Goal: Browse casually: Explore the website without a specific task or goal

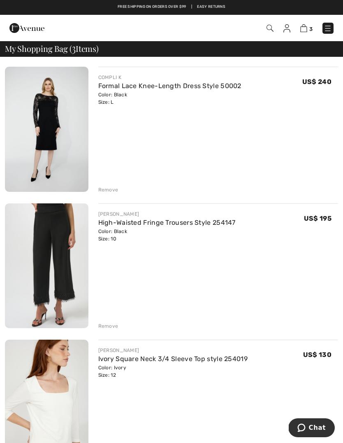
click at [144, 89] on link "Formal Lace Knee-Length Dress Style 50002" at bounding box center [169, 86] width 143 height 8
click at [107, 190] on div "Remove" at bounding box center [108, 189] width 20 height 7
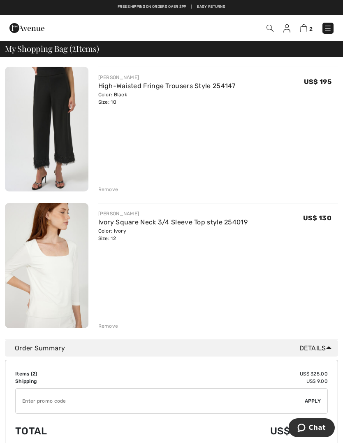
click at [114, 327] on div "Remove" at bounding box center [108, 325] width 20 height 7
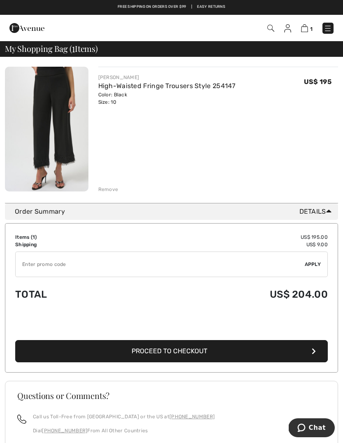
click at [113, 190] on div "Remove" at bounding box center [108, 189] width 20 height 7
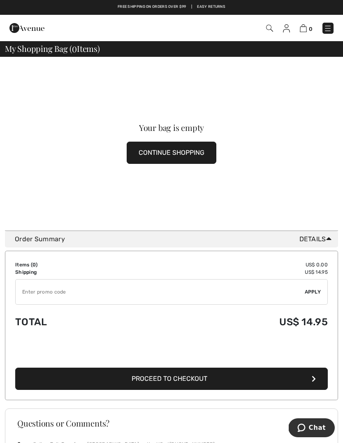
click at [330, 27] on img at bounding box center [328, 28] width 8 height 8
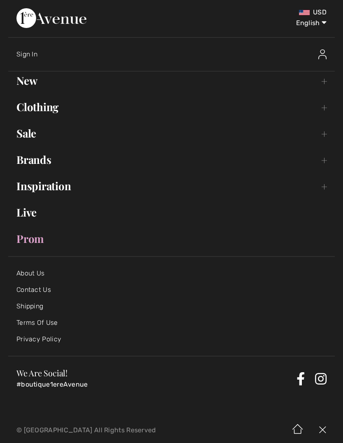
click at [28, 86] on link "New Toggle submenu" at bounding box center [171, 81] width 327 height 18
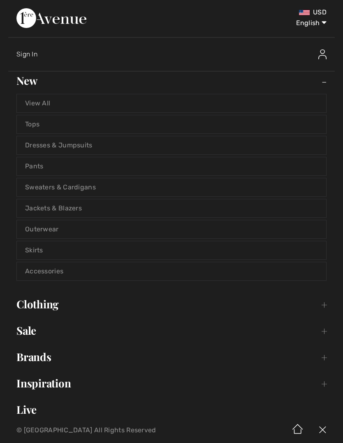
click at [92, 102] on link "View All" at bounding box center [171, 103] width 309 height 18
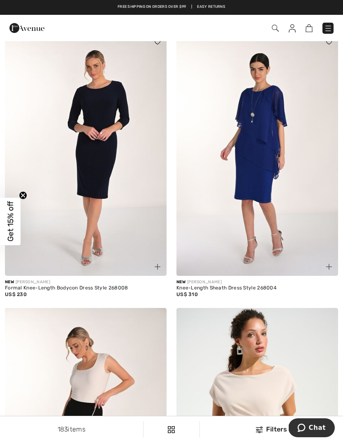
scroll to position [25, 0]
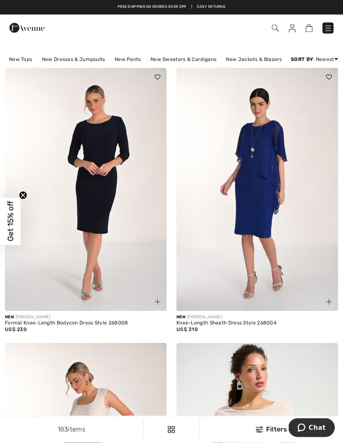
click at [329, 16] on div "Checkout" at bounding box center [171, 28] width 343 height 26
click at [330, 26] on img at bounding box center [328, 28] width 8 height 8
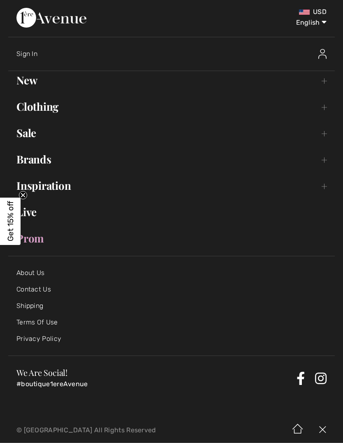
scroll to position [25, 0]
click at [27, 85] on link "New Toggle submenu" at bounding box center [171, 81] width 327 height 18
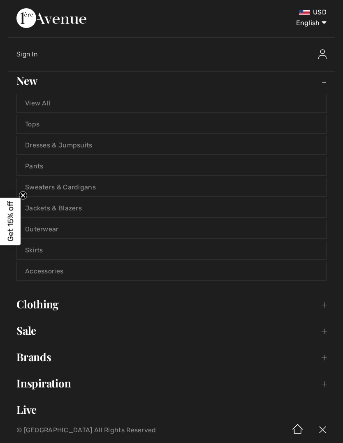
click at [108, 186] on link "Sweaters & Cardigans" at bounding box center [171, 187] width 309 height 18
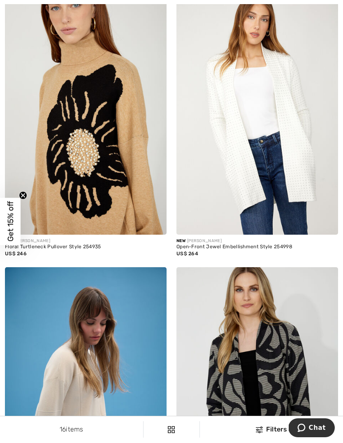
scroll to position [367, 0]
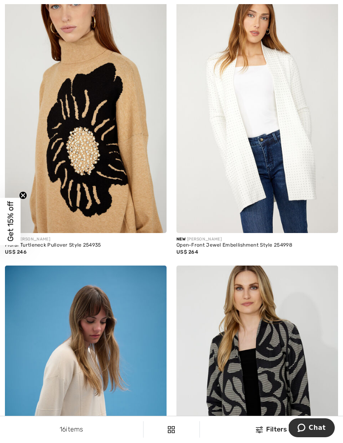
click at [224, 244] on div "Open-Front Jewel Embellishment Style 254998" at bounding box center [258, 245] width 162 height 6
click at [247, 152] on img at bounding box center [258, 111] width 162 height 243
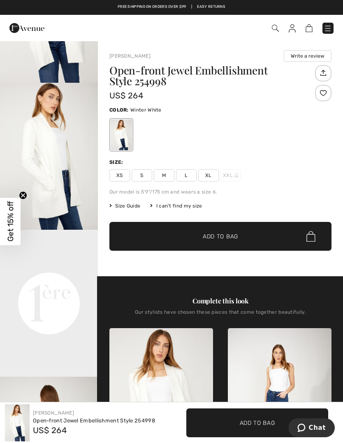
scroll to position [135, 0]
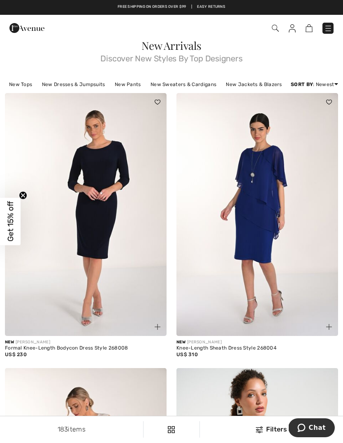
click at [339, 14] on div "Free shipping on orders over $99 | Easy Returns" at bounding box center [171, 7] width 343 height 15
click at [327, 25] on img at bounding box center [328, 28] width 8 height 8
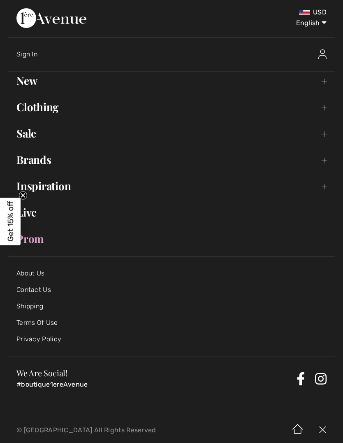
click at [44, 160] on link "Brands Open submenu" at bounding box center [171, 160] width 327 height 18
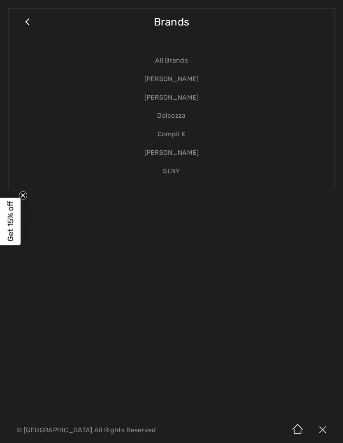
click at [179, 59] on link "All Brands" at bounding box center [171, 60] width 309 height 19
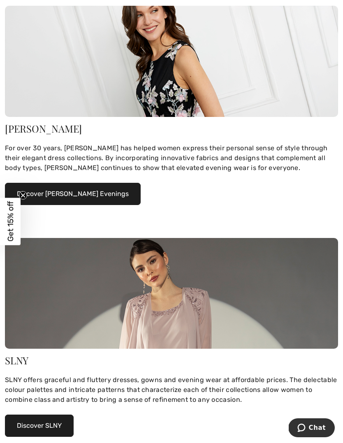
scroll to position [1086, 0]
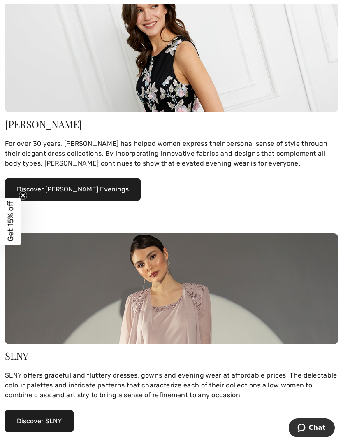
click at [229, 297] on img at bounding box center [171, 288] width 333 height 111
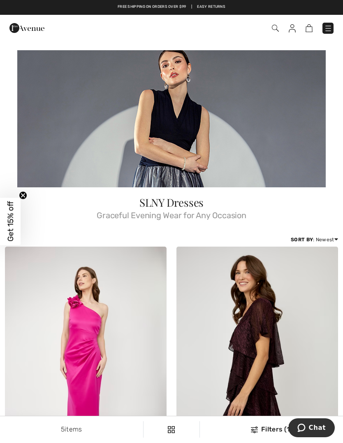
click at [325, 30] on img at bounding box center [328, 28] width 8 height 8
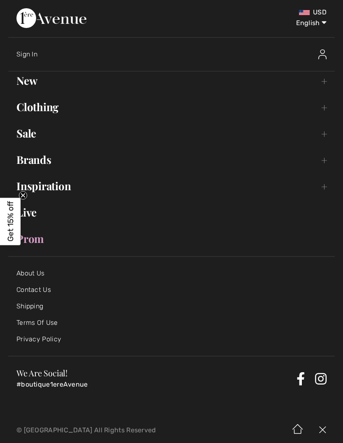
click at [48, 163] on link "Brands Open submenu" at bounding box center [171, 160] width 327 height 18
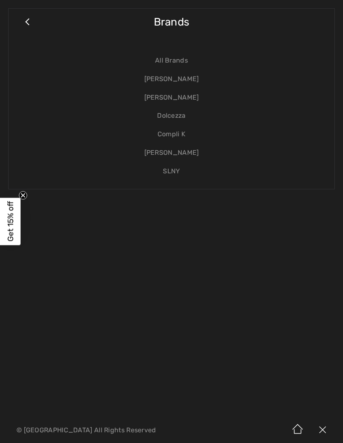
click at [183, 117] on link "Dolcezza" at bounding box center [171, 116] width 309 height 19
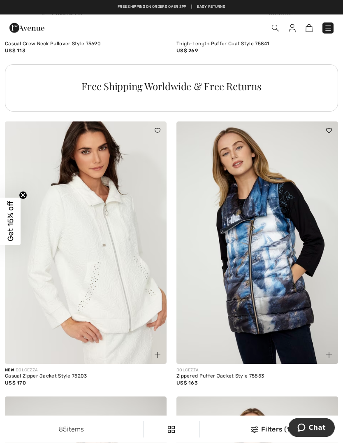
scroll to position [1858, 0]
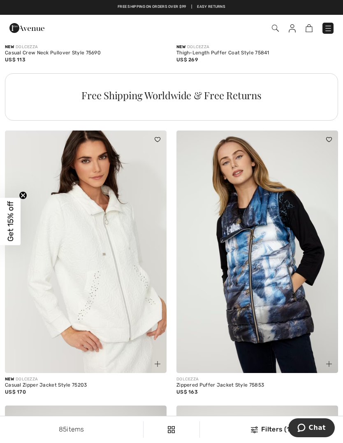
click at [327, 24] on img at bounding box center [328, 28] width 8 height 8
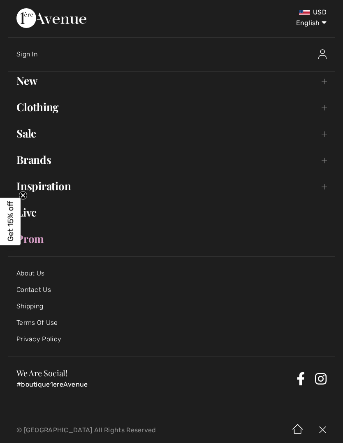
click at [45, 161] on link "Brands Open submenu" at bounding box center [171, 160] width 327 height 18
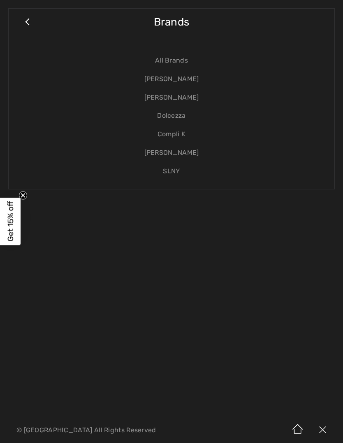
click at [182, 137] on link "Compli K" at bounding box center [171, 134] width 309 height 19
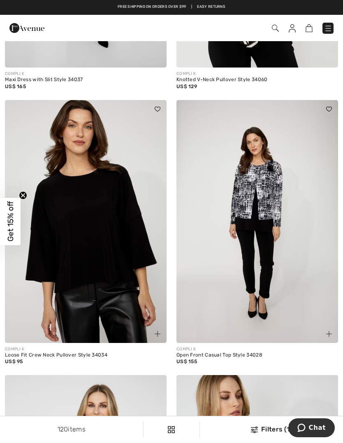
scroll to position [2990, 0]
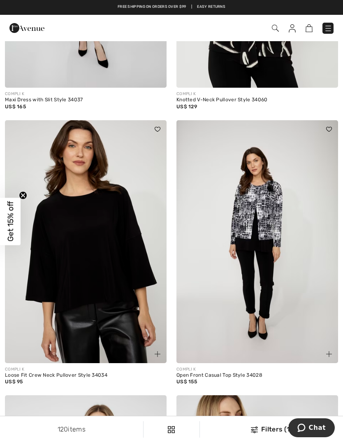
click at [331, 28] on img at bounding box center [328, 28] width 8 height 8
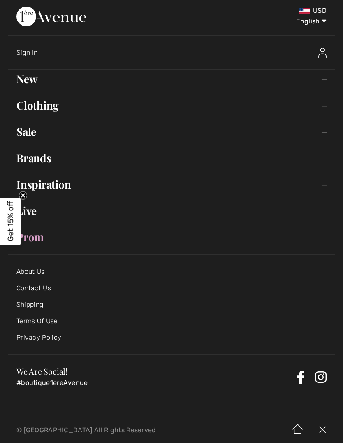
scroll to position [1, 0]
click at [41, 158] on link "Brands Open submenu" at bounding box center [171, 158] width 327 height 18
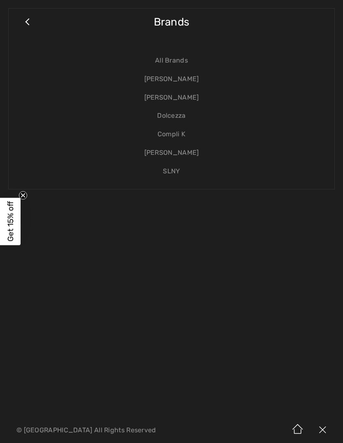
click at [191, 152] on link "[PERSON_NAME]" at bounding box center [171, 153] width 309 height 19
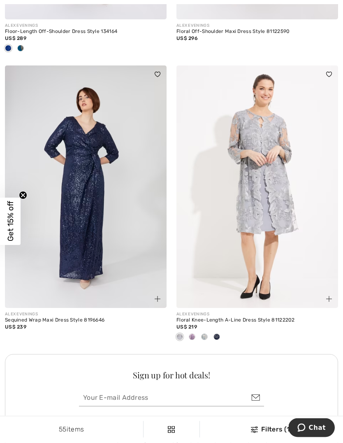
scroll to position [3334, 0]
click at [193, 333] on span at bounding box center [192, 336] width 7 height 7
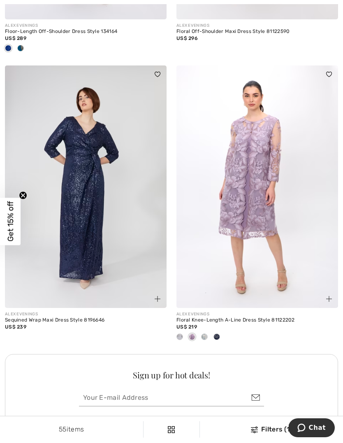
click at [207, 330] on div at bounding box center [204, 337] width 12 height 14
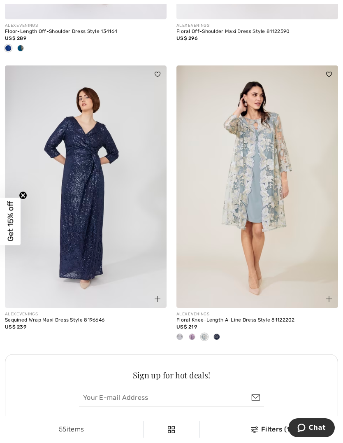
click at [223, 330] on div at bounding box center [258, 337] width 162 height 14
click at [223, 330] on div at bounding box center [217, 337] width 12 height 14
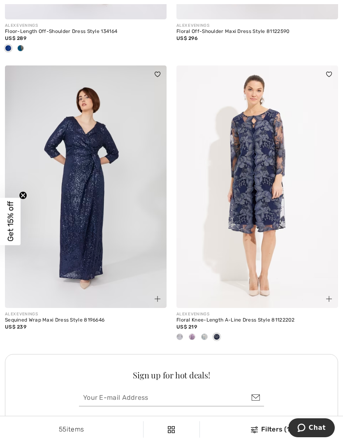
click at [207, 333] on span at bounding box center [204, 336] width 7 height 7
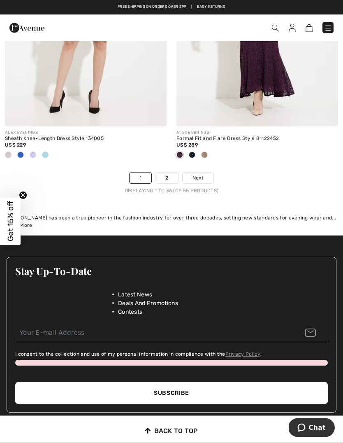
scroll to position [5337, 0]
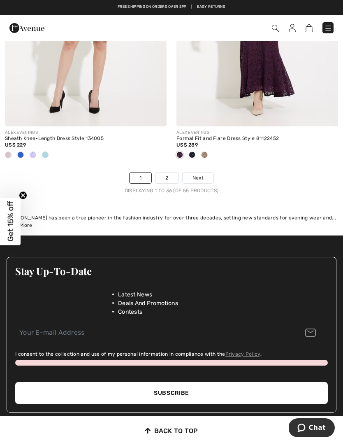
click at [199, 174] on span "Next" at bounding box center [198, 177] width 11 height 7
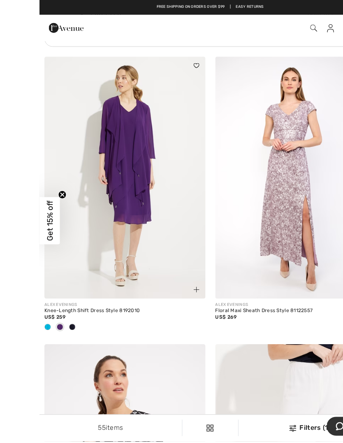
scroll to position [1960, 0]
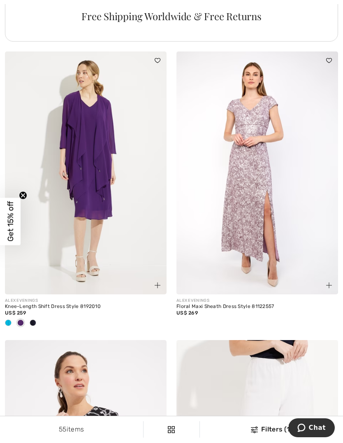
click at [9, 323] on span at bounding box center [8, 322] width 7 height 7
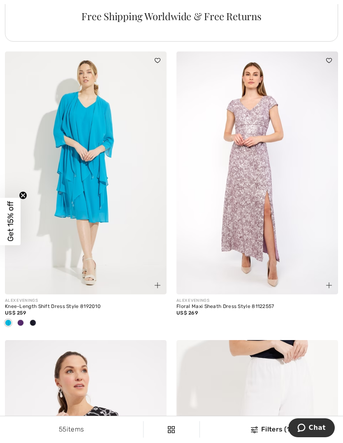
click at [24, 320] on div at bounding box center [20, 323] width 12 height 14
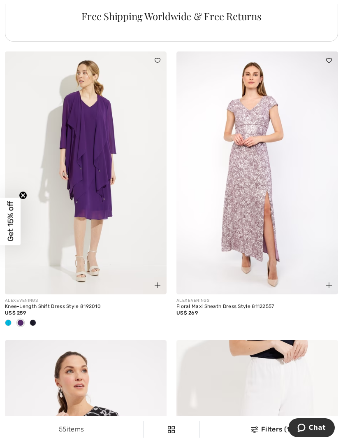
click at [38, 320] on div at bounding box center [33, 323] width 12 height 14
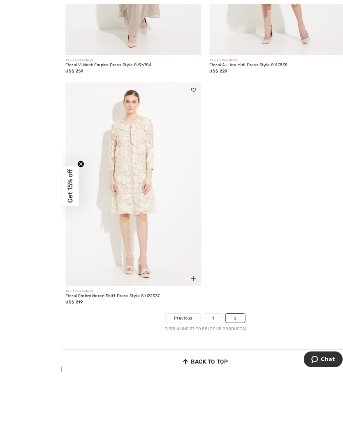
scroll to position [2785, 0]
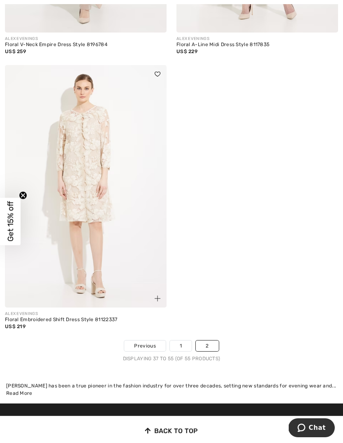
click at [130, 209] on img at bounding box center [86, 186] width 162 height 243
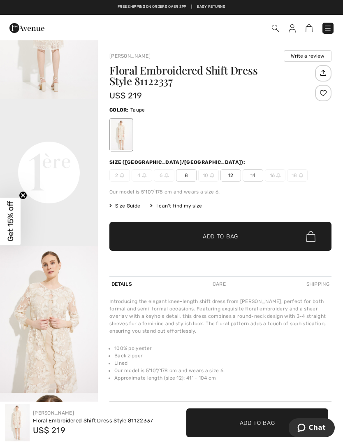
scroll to position [236, 0]
click at [59, 147] on video "Your browser does not support the video tag." at bounding box center [49, 122] width 98 height 49
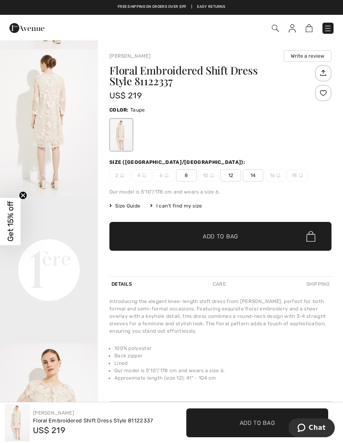
scroll to position [121, 0]
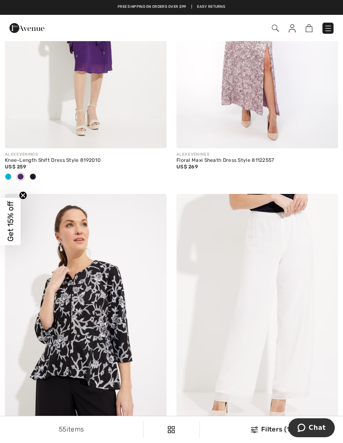
scroll to position [2154, 0]
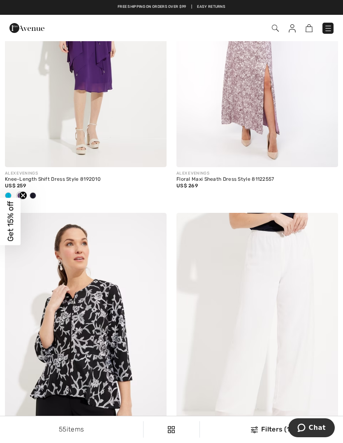
click at [330, 25] on img at bounding box center [328, 28] width 8 height 8
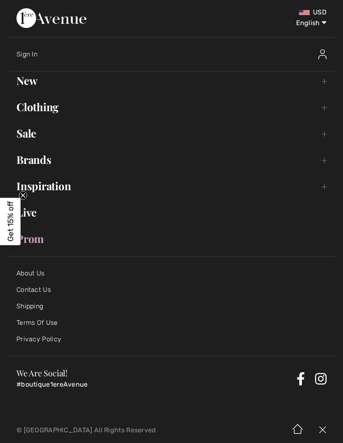
click at [46, 163] on link "Brands Open submenu" at bounding box center [171, 160] width 327 height 18
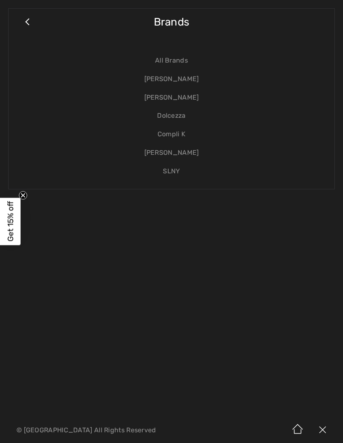
click at [177, 172] on link "SLNY" at bounding box center [171, 171] width 309 height 19
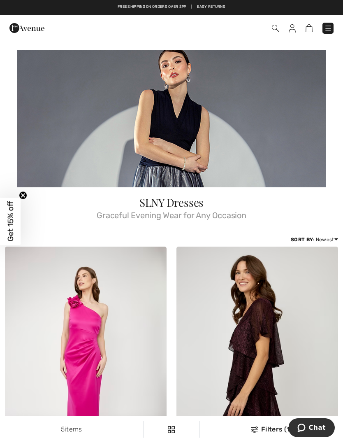
click at [330, 23] on link at bounding box center [328, 28] width 11 height 11
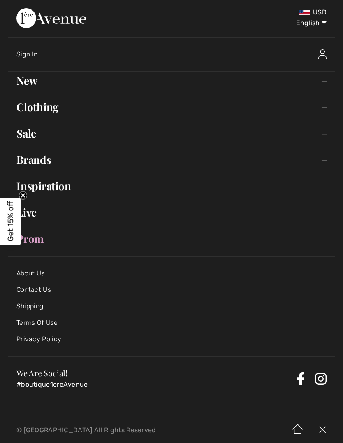
click at [67, 190] on link "Inspiration Toggle submenu" at bounding box center [171, 186] width 327 height 18
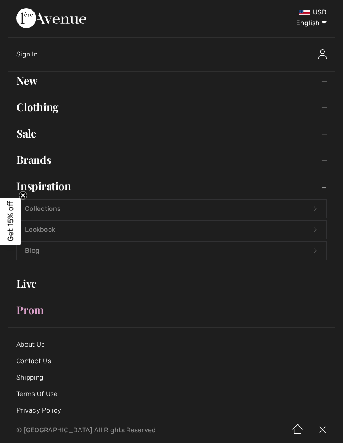
click at [116, 224] on link "Lookbook Open submenu" at bounding box center [171, 230] width 309 height 18
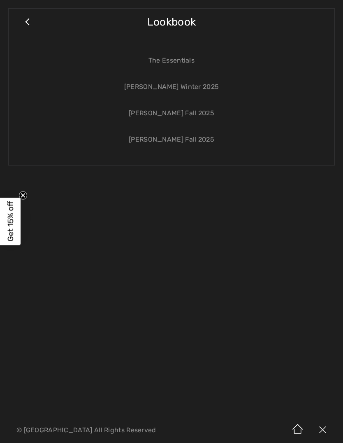
click at [26, 17] on link "Close submenu" at bounding box center [27, 26] width 21 height 18
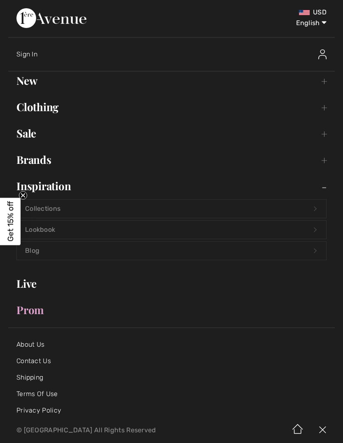
click at [109, 206] on link "Collections Open submenu" at bounding box center [171, 209] width 309 height 18
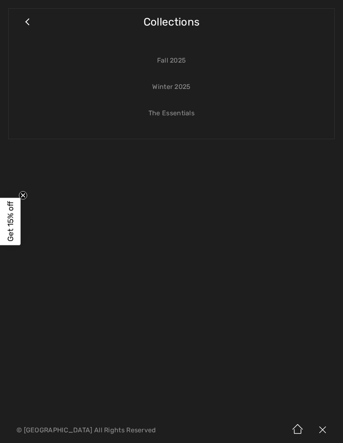
click at [190, 112] on link "The Essentials" at bounding box center [171, 113] width 309 height 18
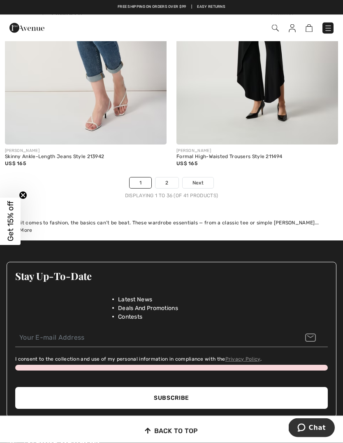
scroll to position [5259, 0]
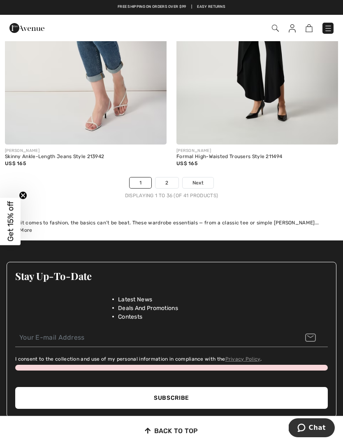
click at [204, 177] on link "Next" at bounding box center [198, 182] width 31 height 11
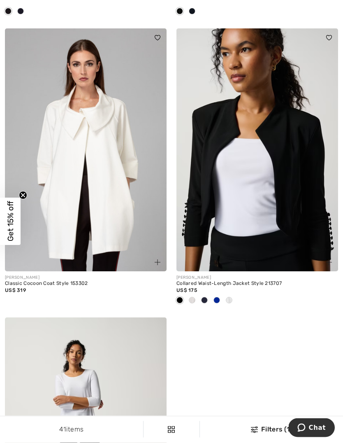
scroll to position [345, 0]
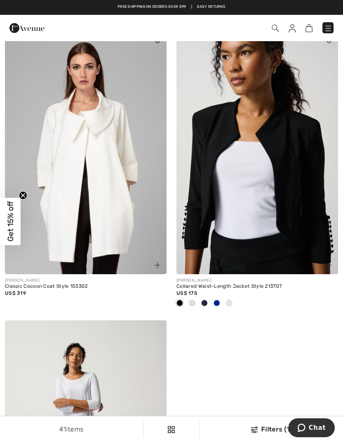
click at [112, 174] on img at bounding box center [86, 152] width 162 height 243
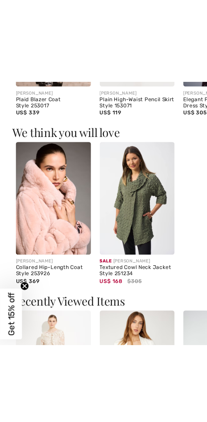
scroll to position [952, 0]
